Goal: Information Seeking & Learning: Learn about a topic

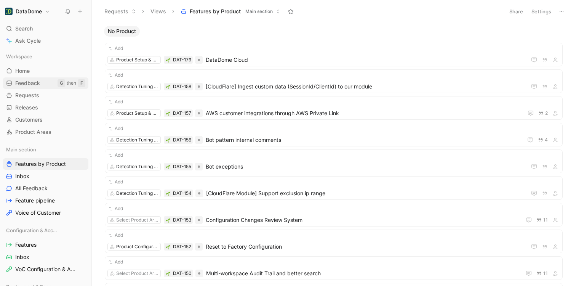
click at [34, 82] on span "Feedback" at bounding box center [27, 83] width 25 height 8
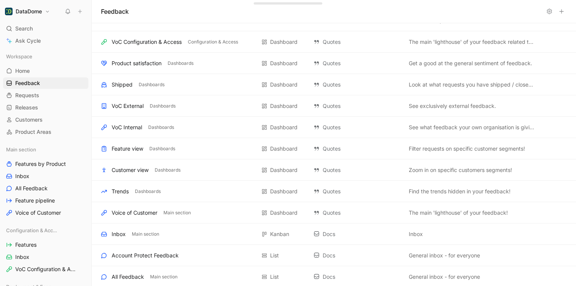
scroll to position [184, 0]
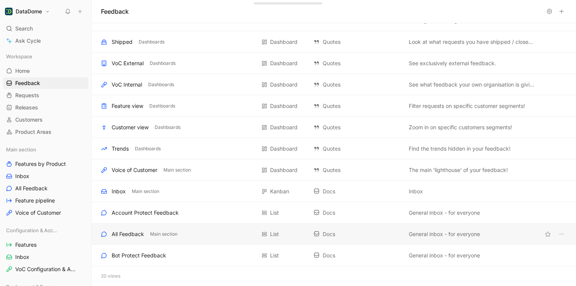
click at [204, 234] on div "All Feedback Main section" at bounding box center [178, 233] width 155 height 9
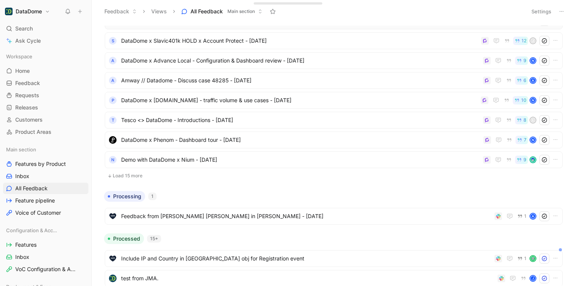
scroll to position [171, 0]
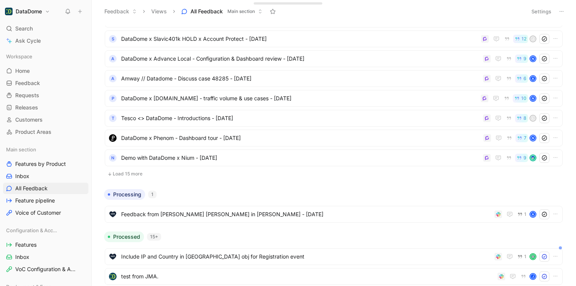
click at [125, 175] on button "Load 15 more" at bounding box center [334, 173] width 458 height 9
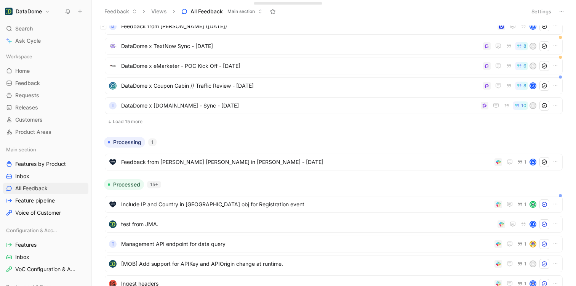
scroll to position [0, 0]
